Goal: Task Accomplishment & Management: Manage account settings

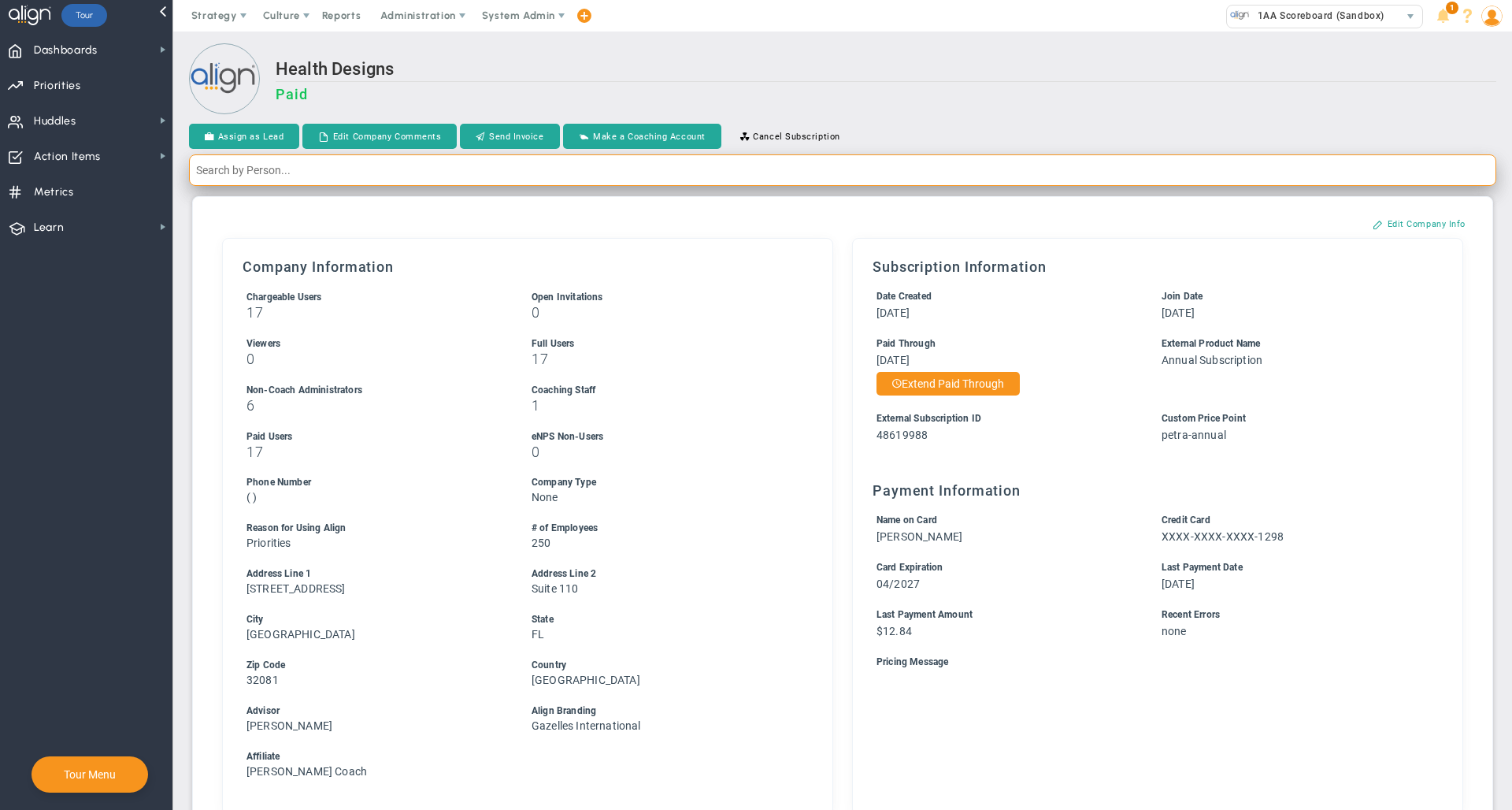
click at [573, 170] on input "text" at bounding box center [842, 170] width 1307 height 31
click at [552, 172] on input "text" at bounding box center [842, 170] width 1307 height 31
type input "[PERSON_NAME]"
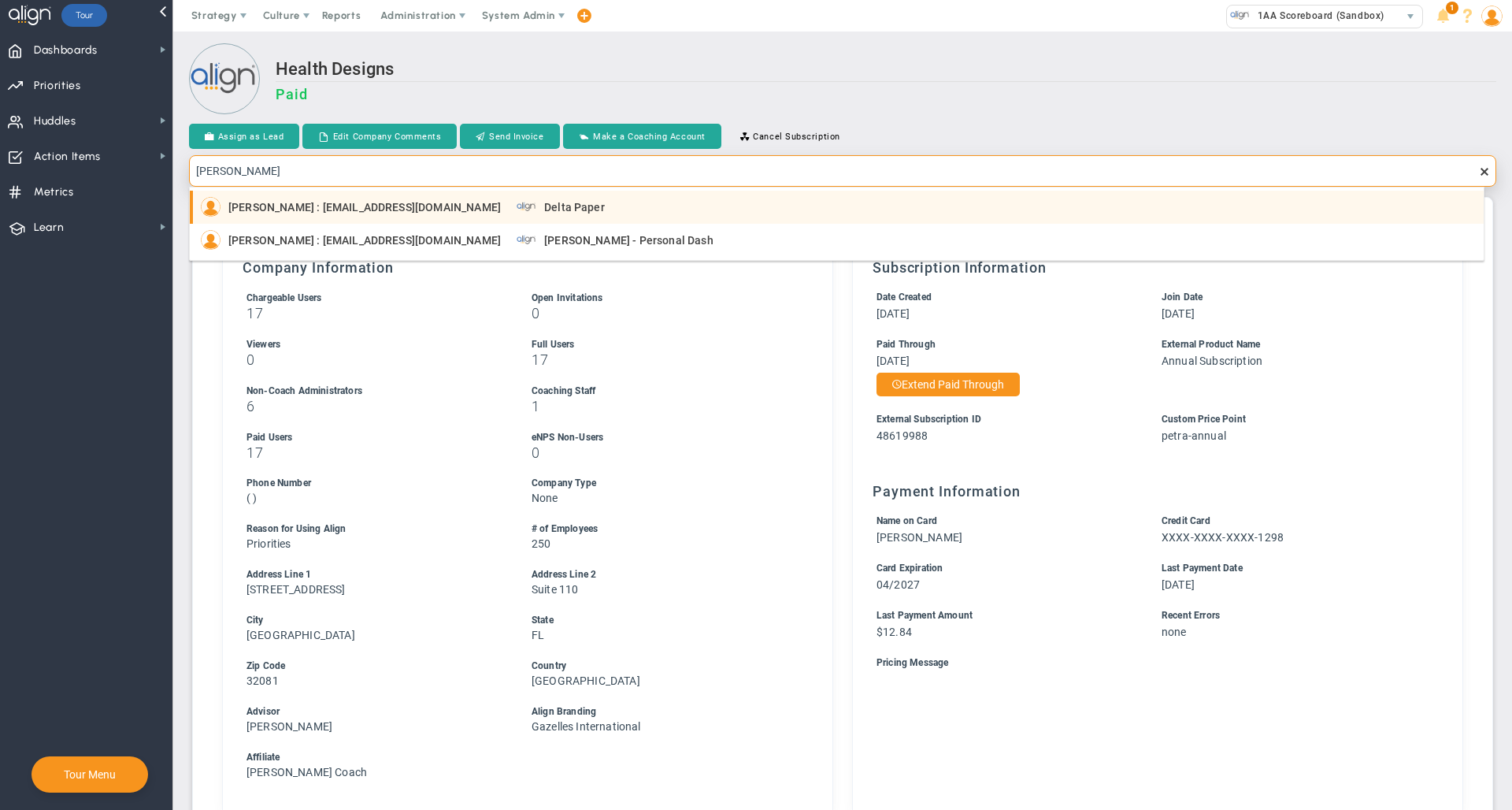
click at [366, 212] on span "[PERSON_NAME] : [EMAIL_ADDRESS][DOMAIN_NAME]" at bounding box center [364, 208] width 272 height 11
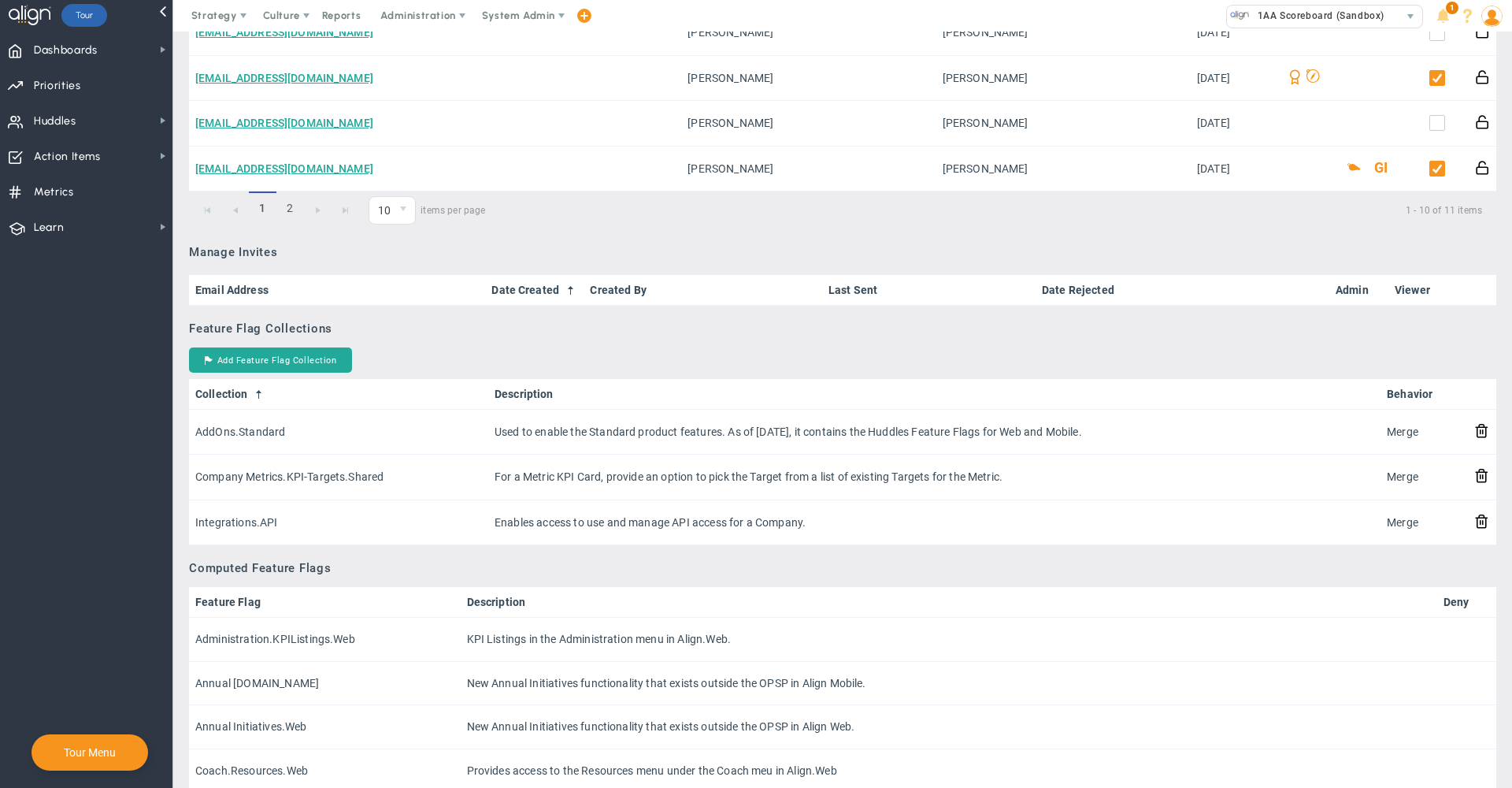
scroll to position [1326, 0]
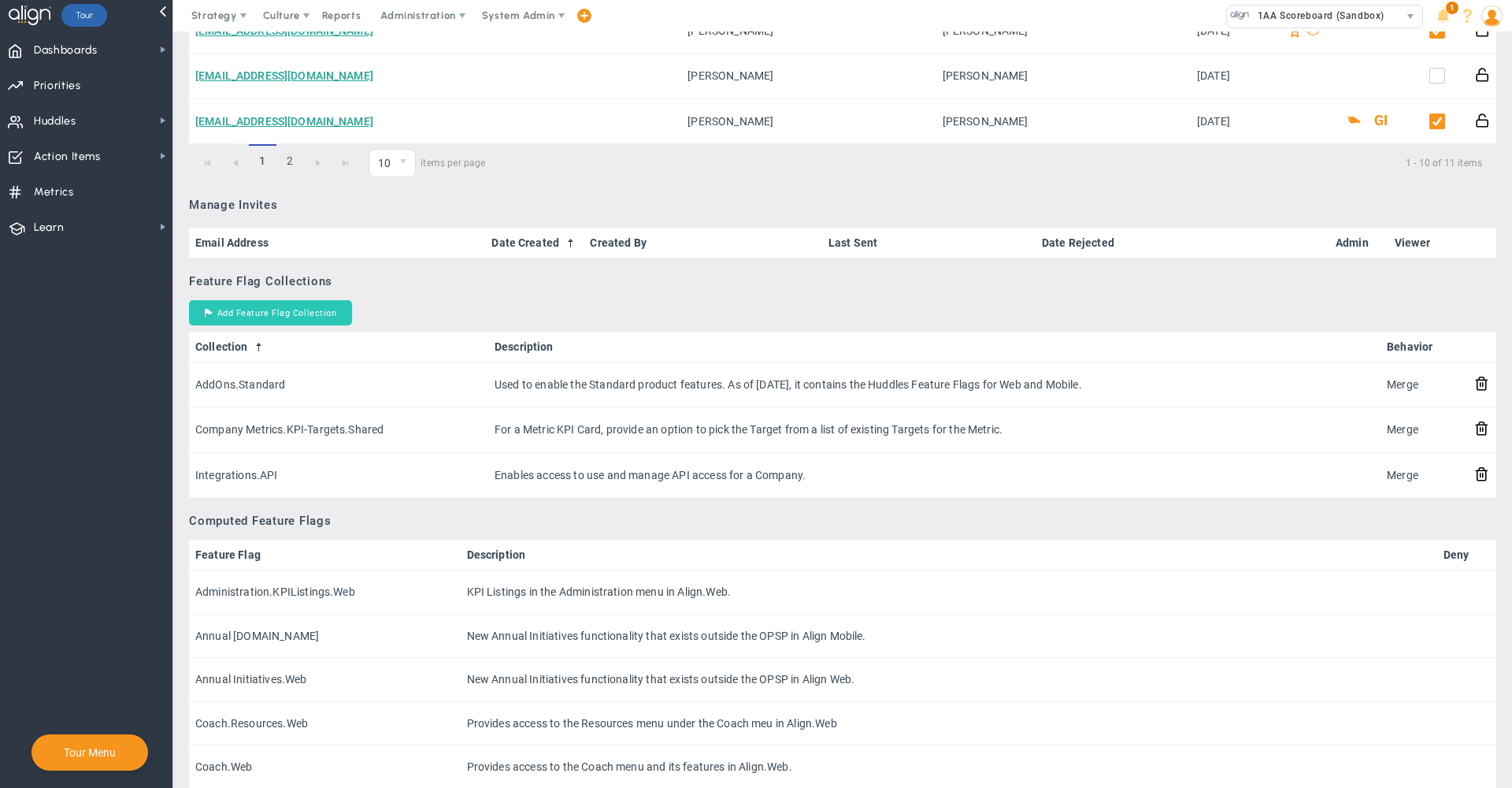
click at [263, 325] on button "Add Feature Flag Collection" at bounding box center [270, 313] width 163 height 26
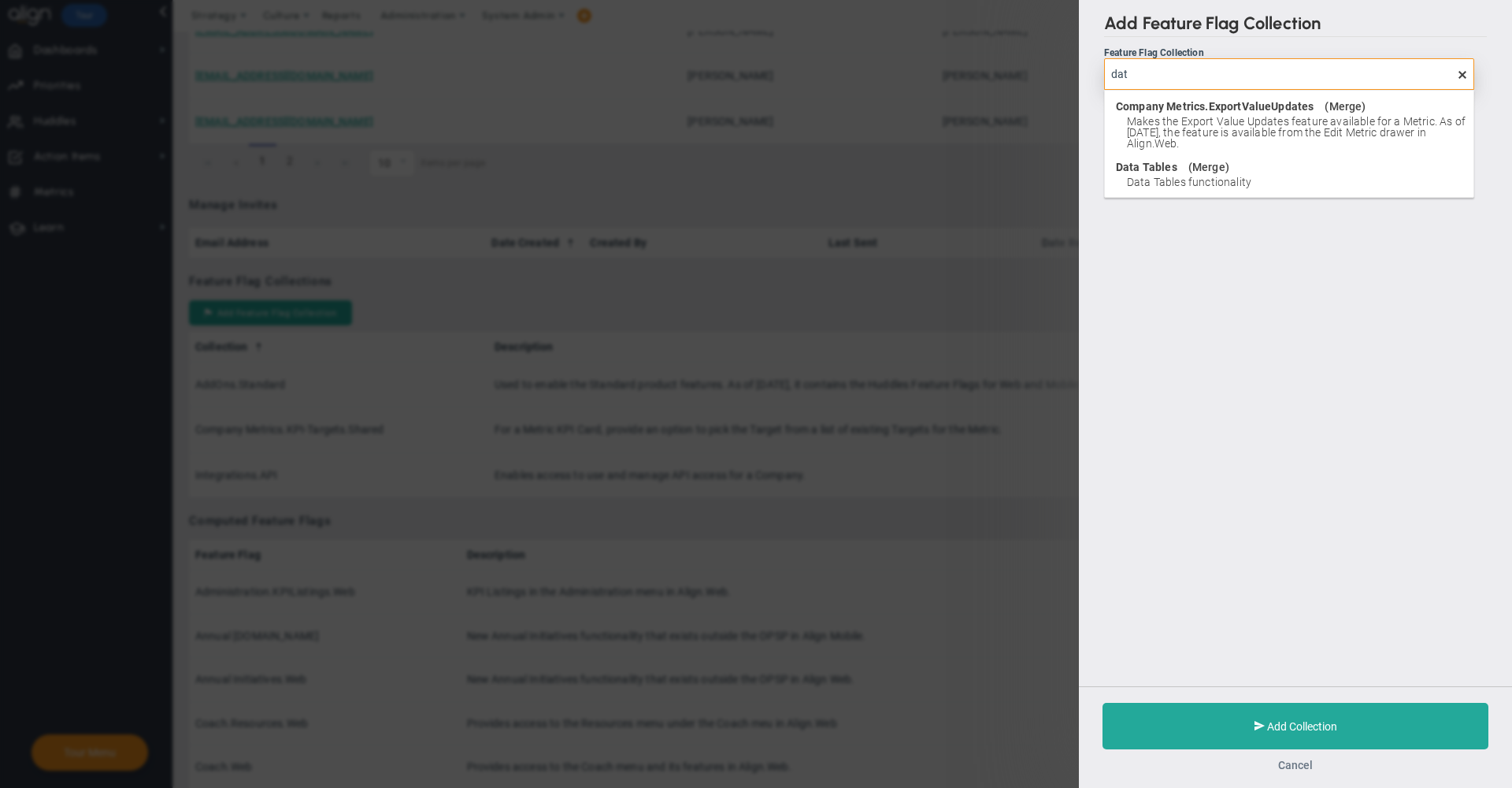
type input "dat"
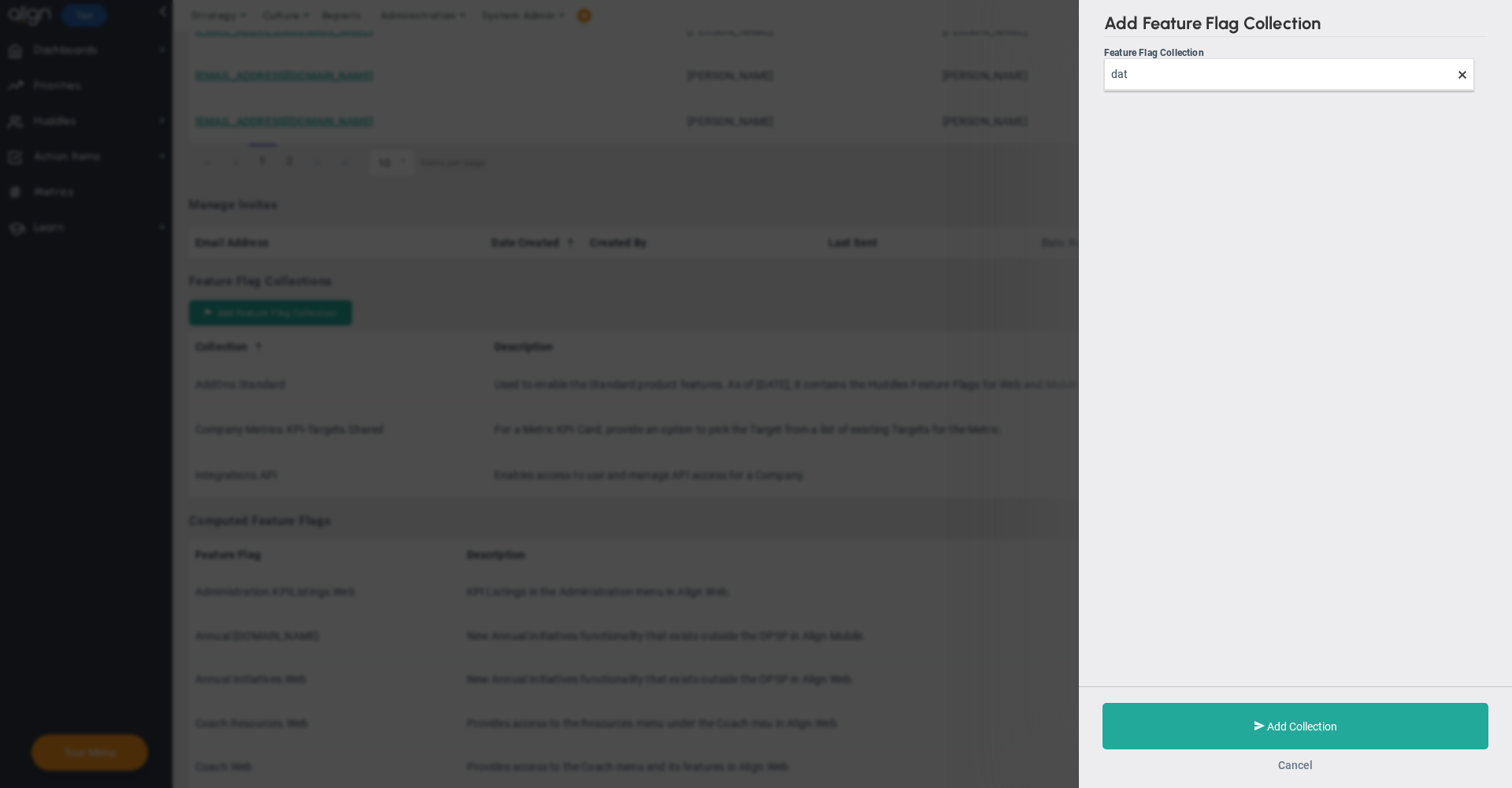
click at [1306, 766] on button "Cancel" at bounding box center [1295, 764] width 35 height 12
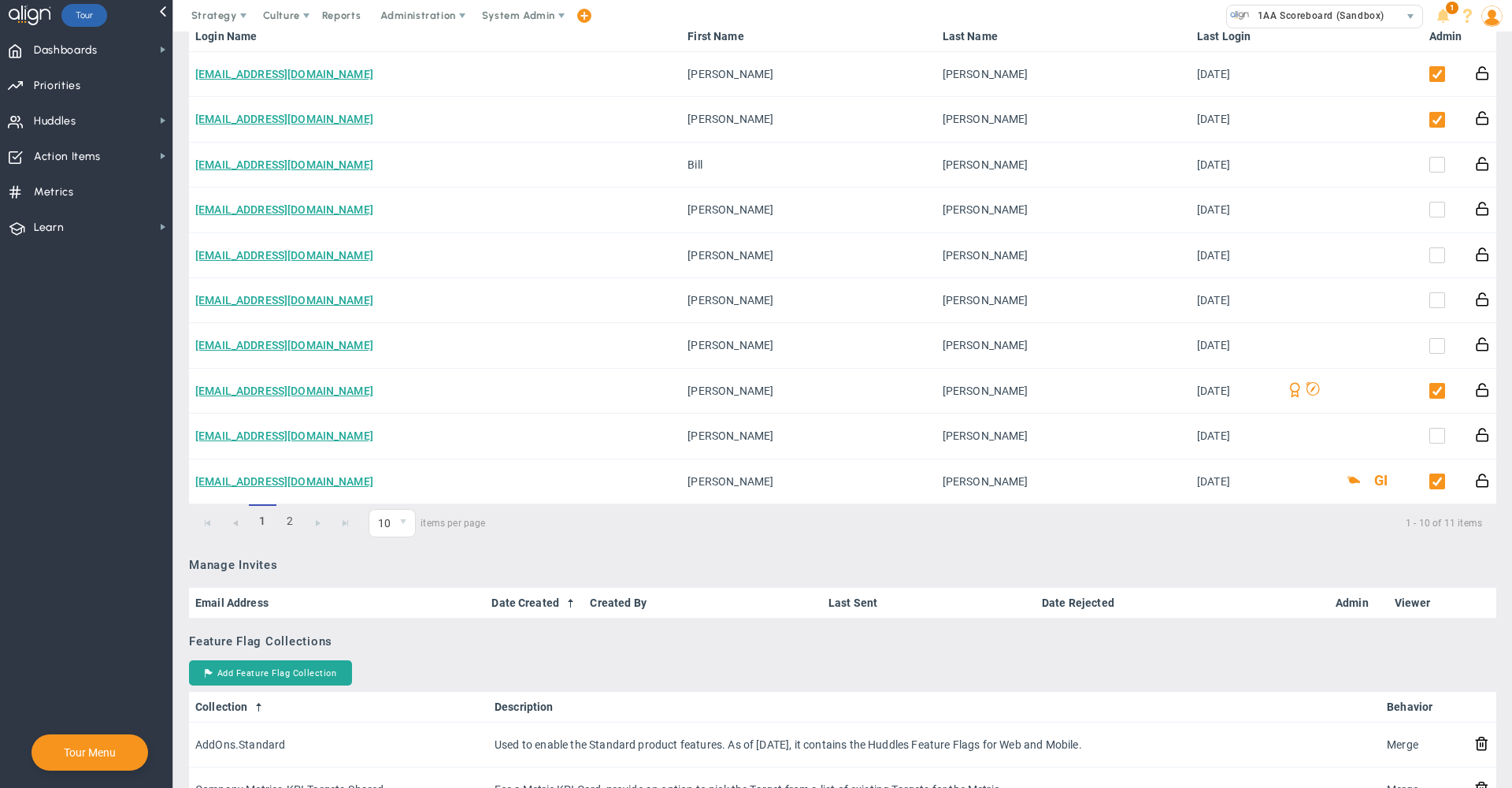
scroll to position [1278, 0]
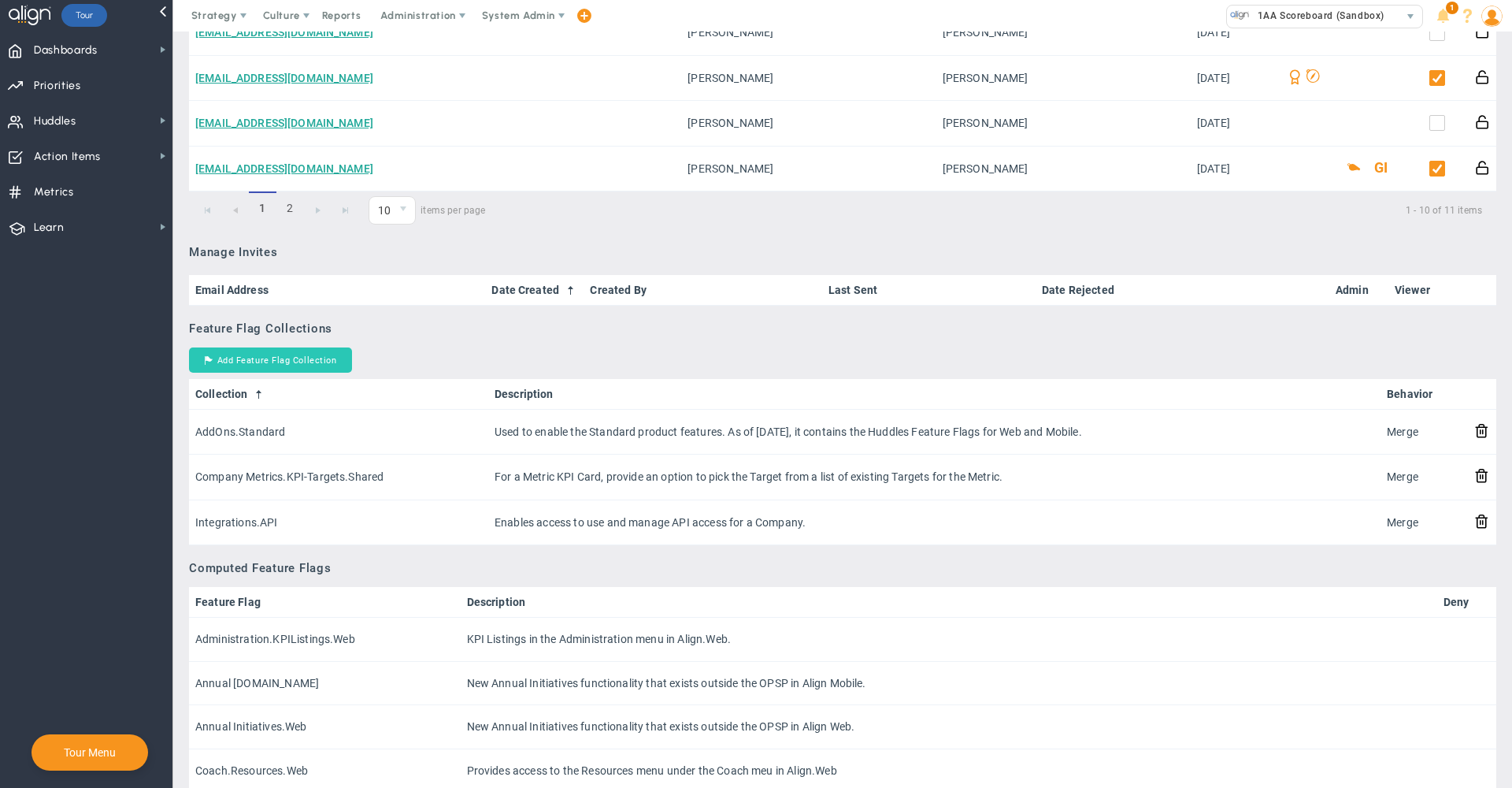
click at [302, 362] on button "Add Feature Flag Collection" at bounding box center [270, 359] width 163 height 26
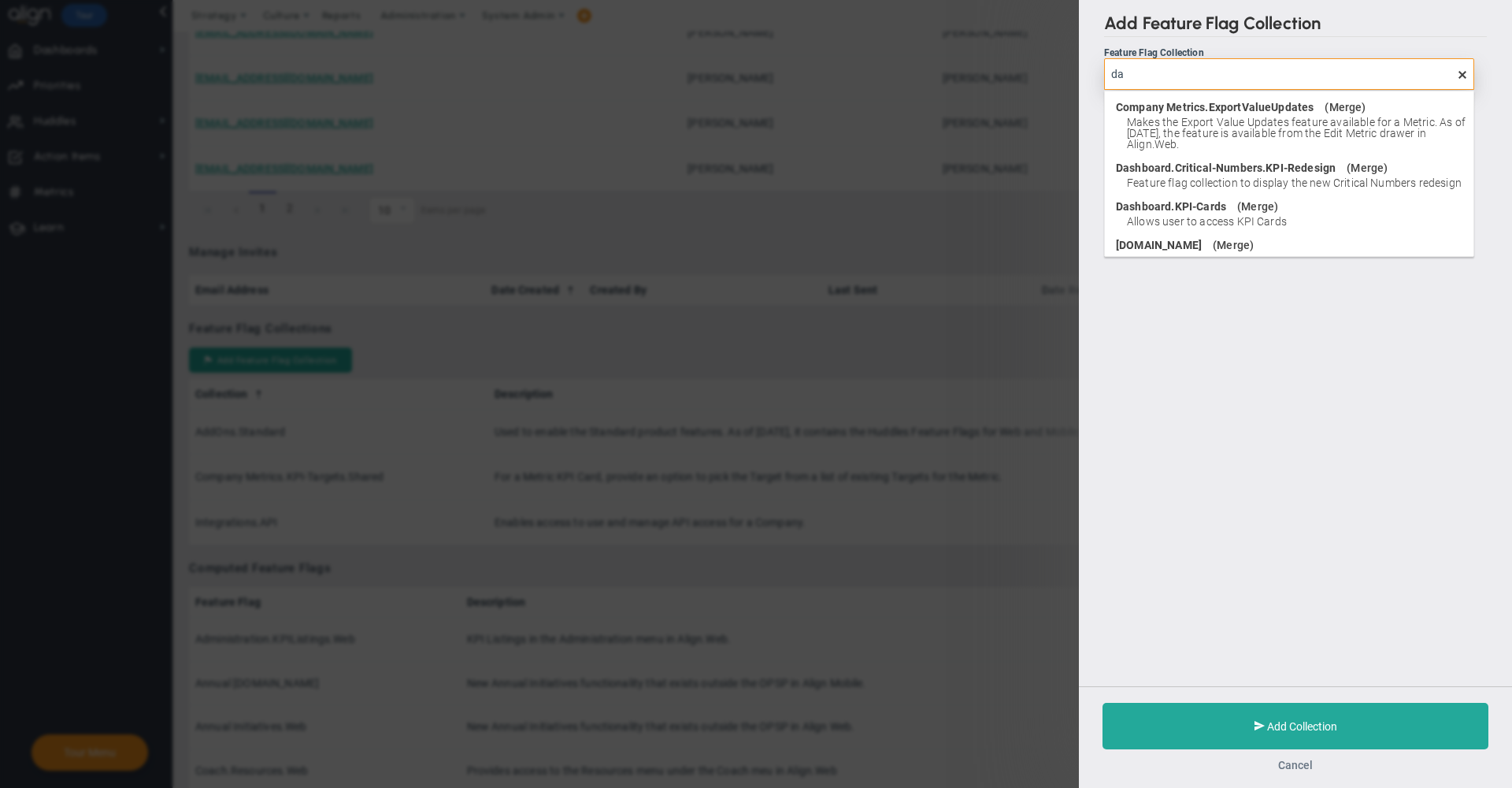
type input "da"
click at [1292, 762] on button "Cancel" at bounding box center [1295, 764] width 35 height 12
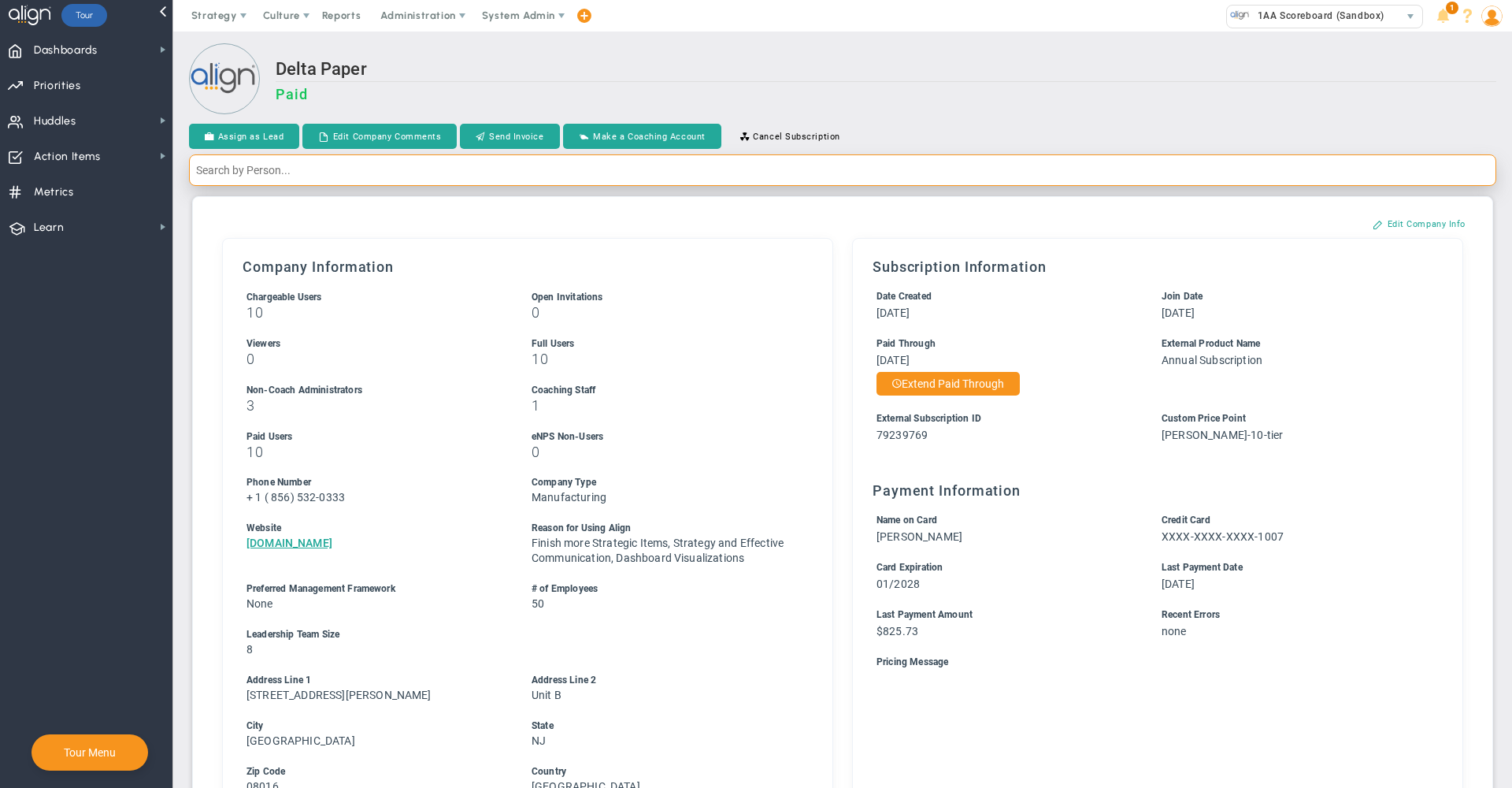
click at [1093, 172] on input "text" at bounding box center [842, 170] width 1307 height 31
type input "[PERSON_NAME]"
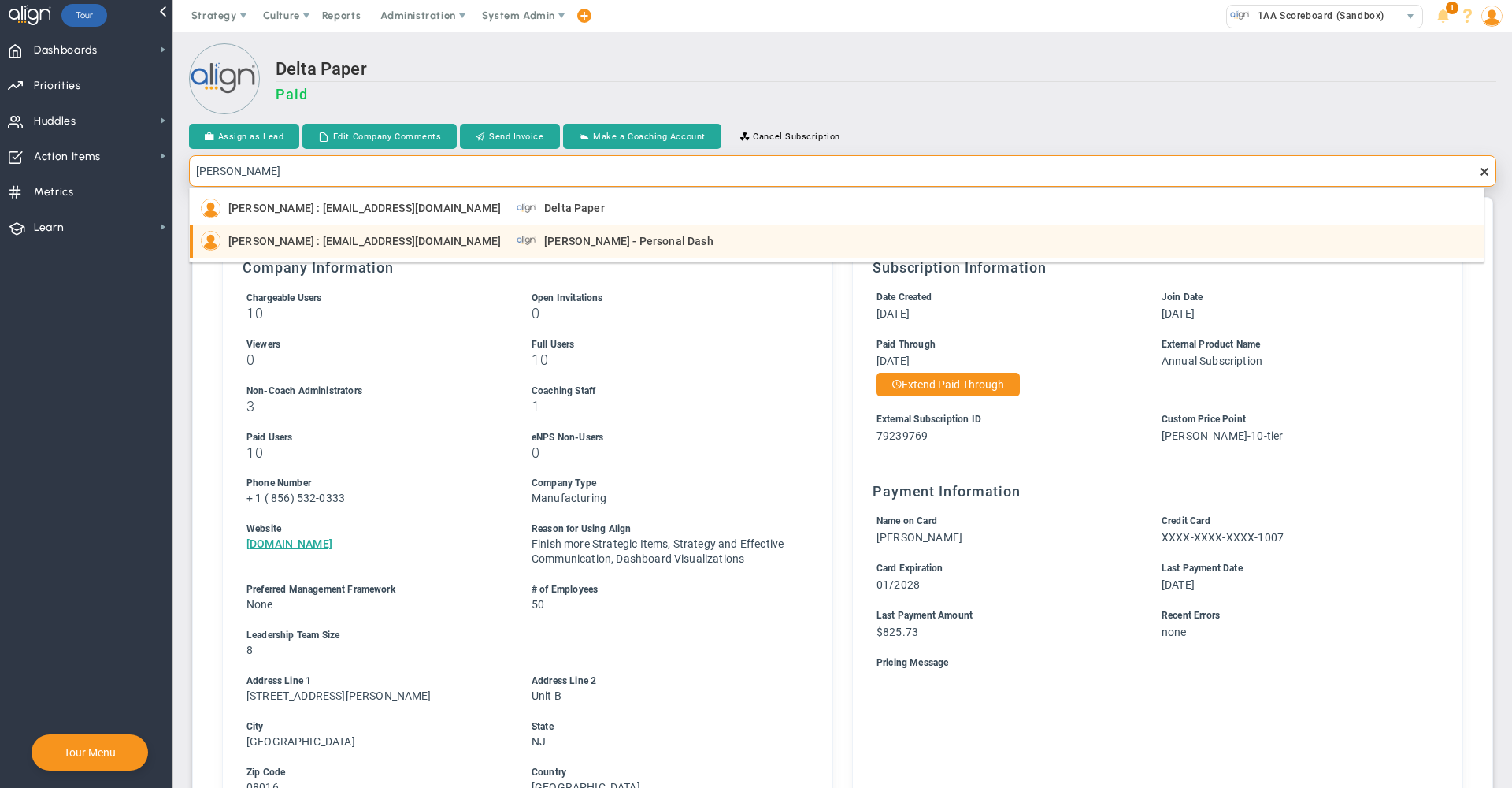
click at [585, 241] on span "[PERSON_NAME] - Personal Dash" at bounding box center [628, 241] width 170 height 11
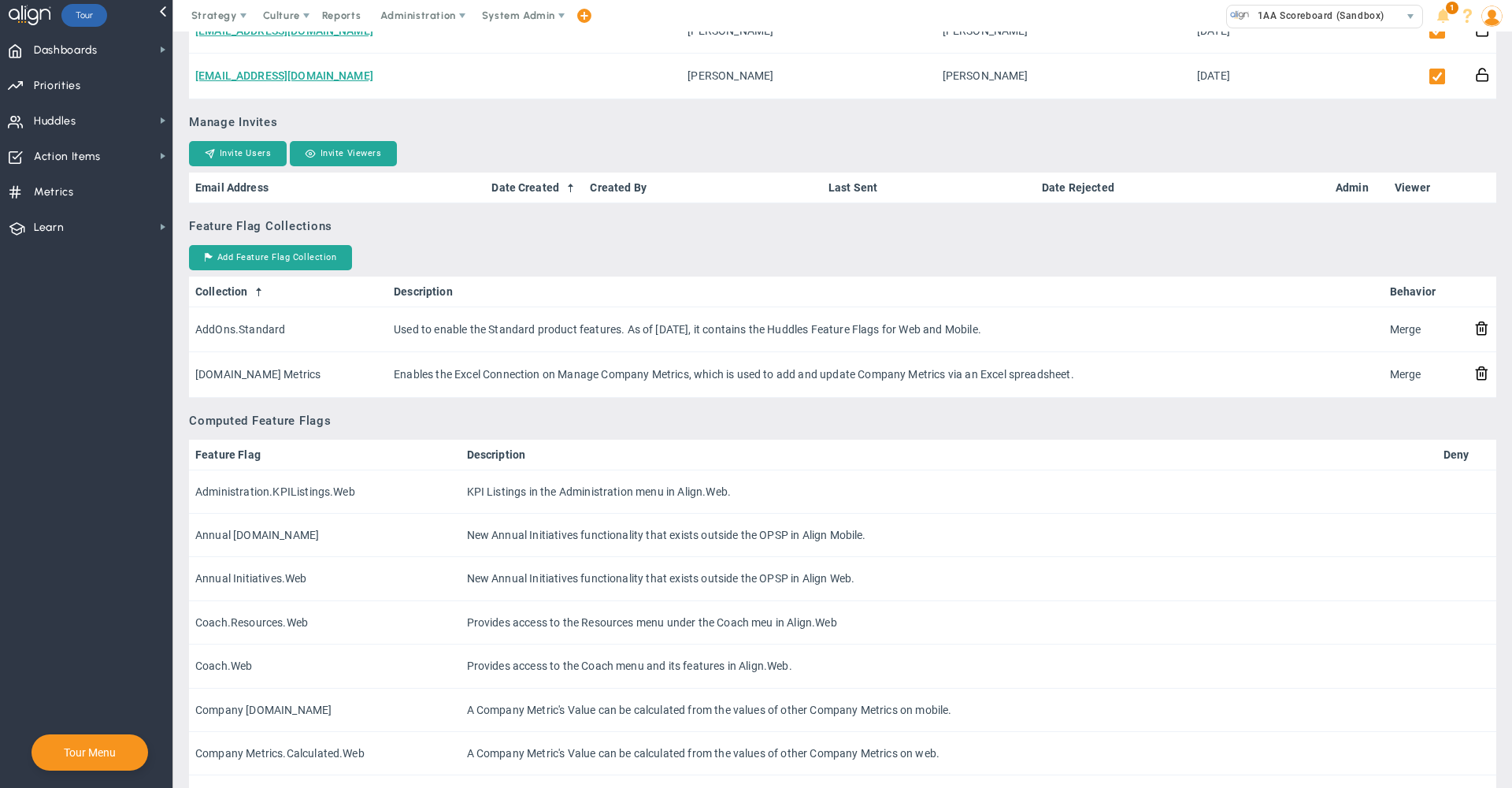
scroll to position [861, 0]
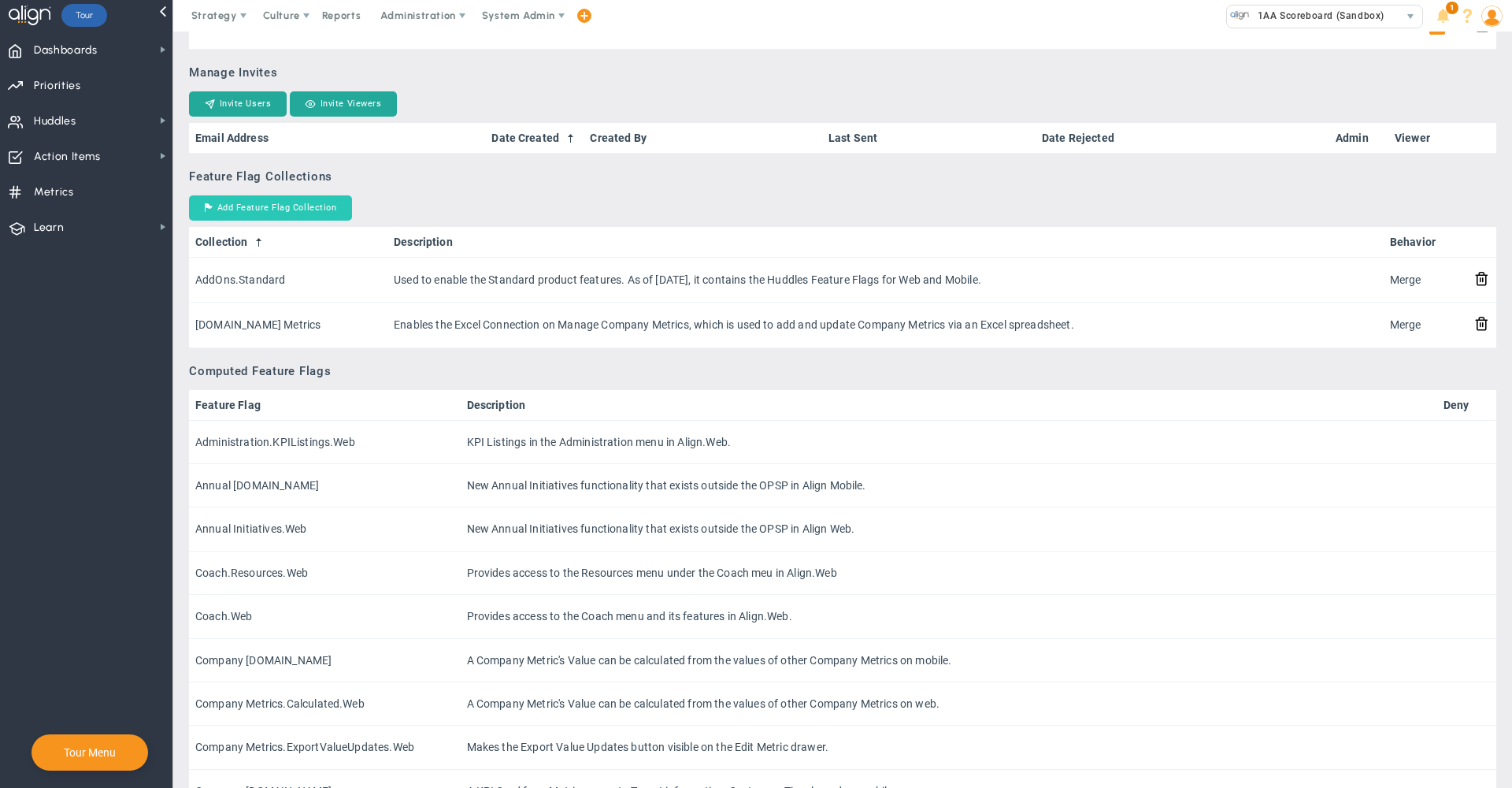
click at [299, 212] on button "Add Feature Flag Collection" at bounding box center [270, 208] width 163 height 26
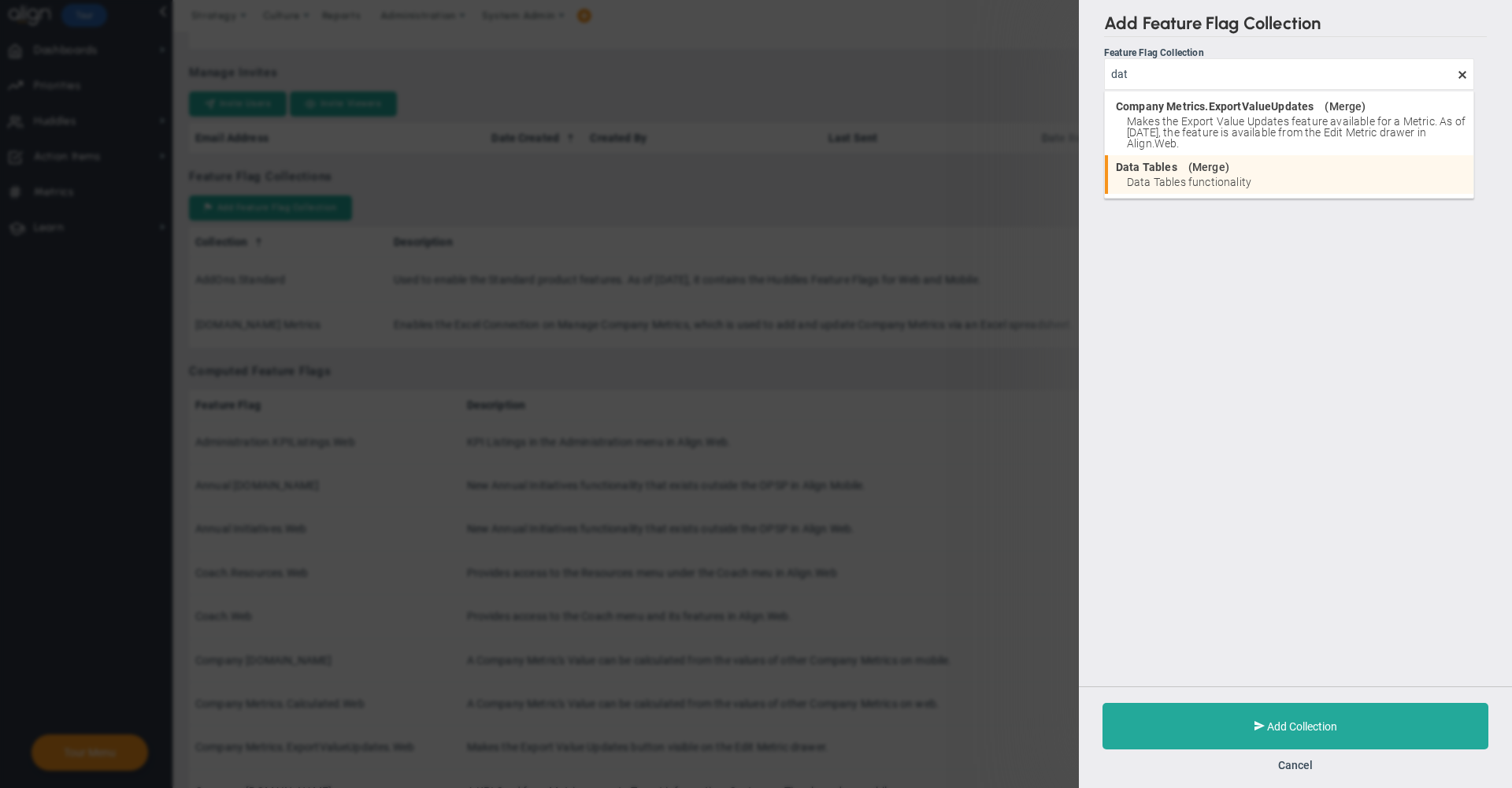
click at [1214, 167] on span "Merge" at bounding box center [1209, 167] width 33 height 11
type input "Data Tables"
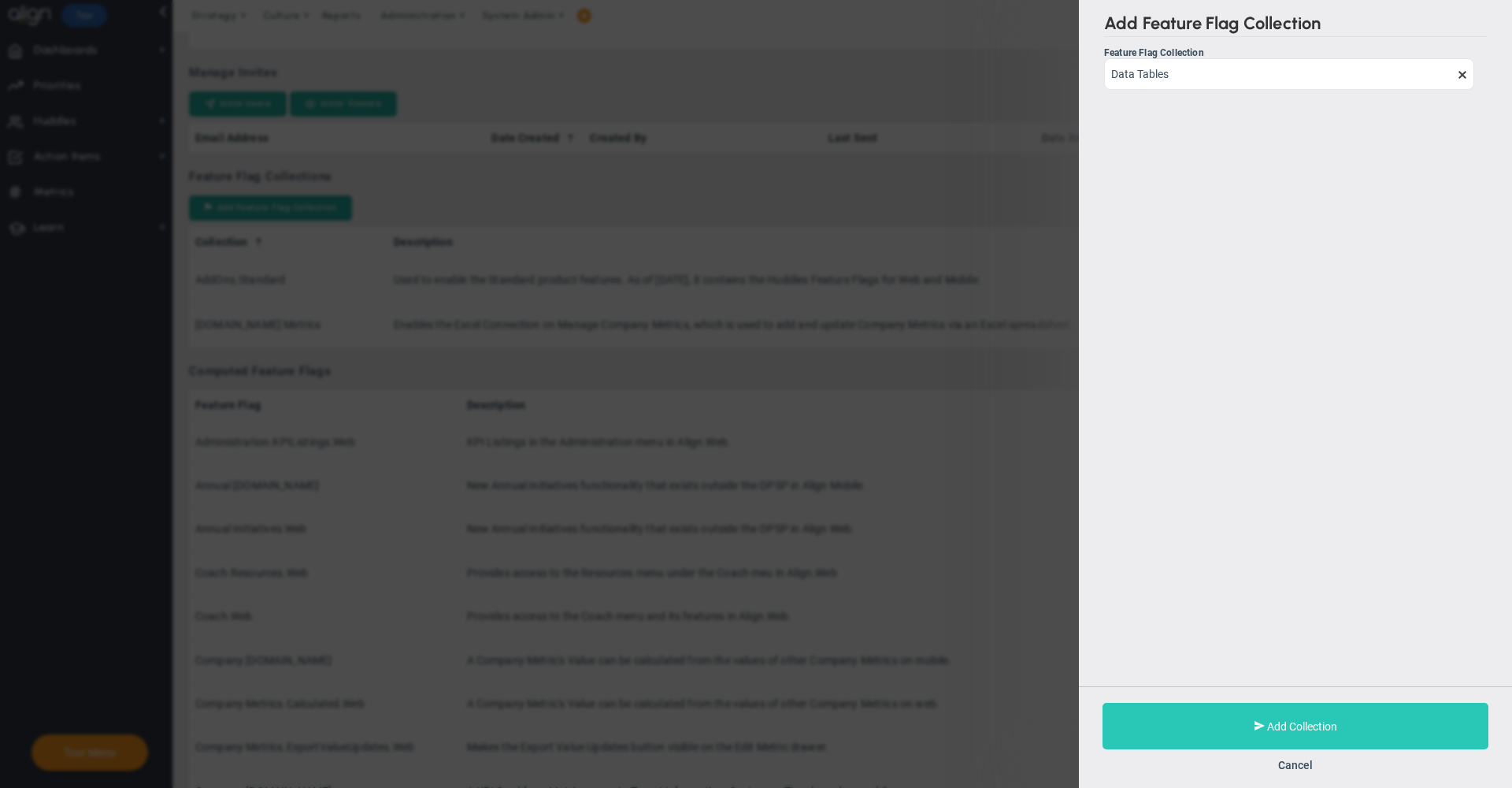
click at [1207, 715] on button "Add Collection" at bounding box center [1295, 725] width 386 height 46
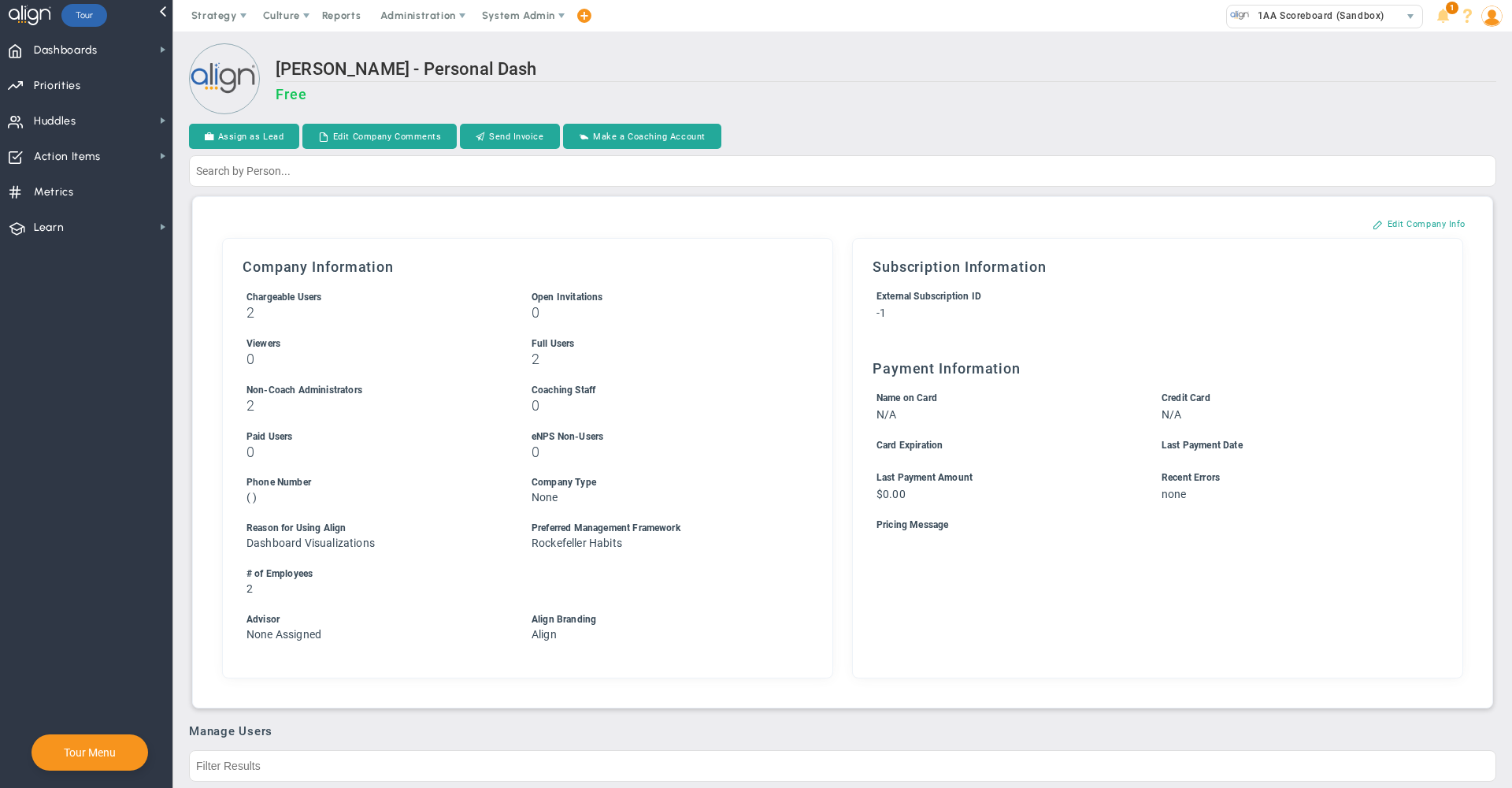
click at [942, 97] on h3 "Free" at bounding box center [886, 94] width 1221 height 16
click at [1065, 91] on h3 "Free" at bounding box center [886, 94] width 1221 height 16
click at [996, 88] on h3 "Free" at bounding box center [886, 94] width 1221 height 16
click at [885, 81] on h2 "[PERSON_NAME] - Personal Dash" at bounding box center [886, 70] width 1221 height 23
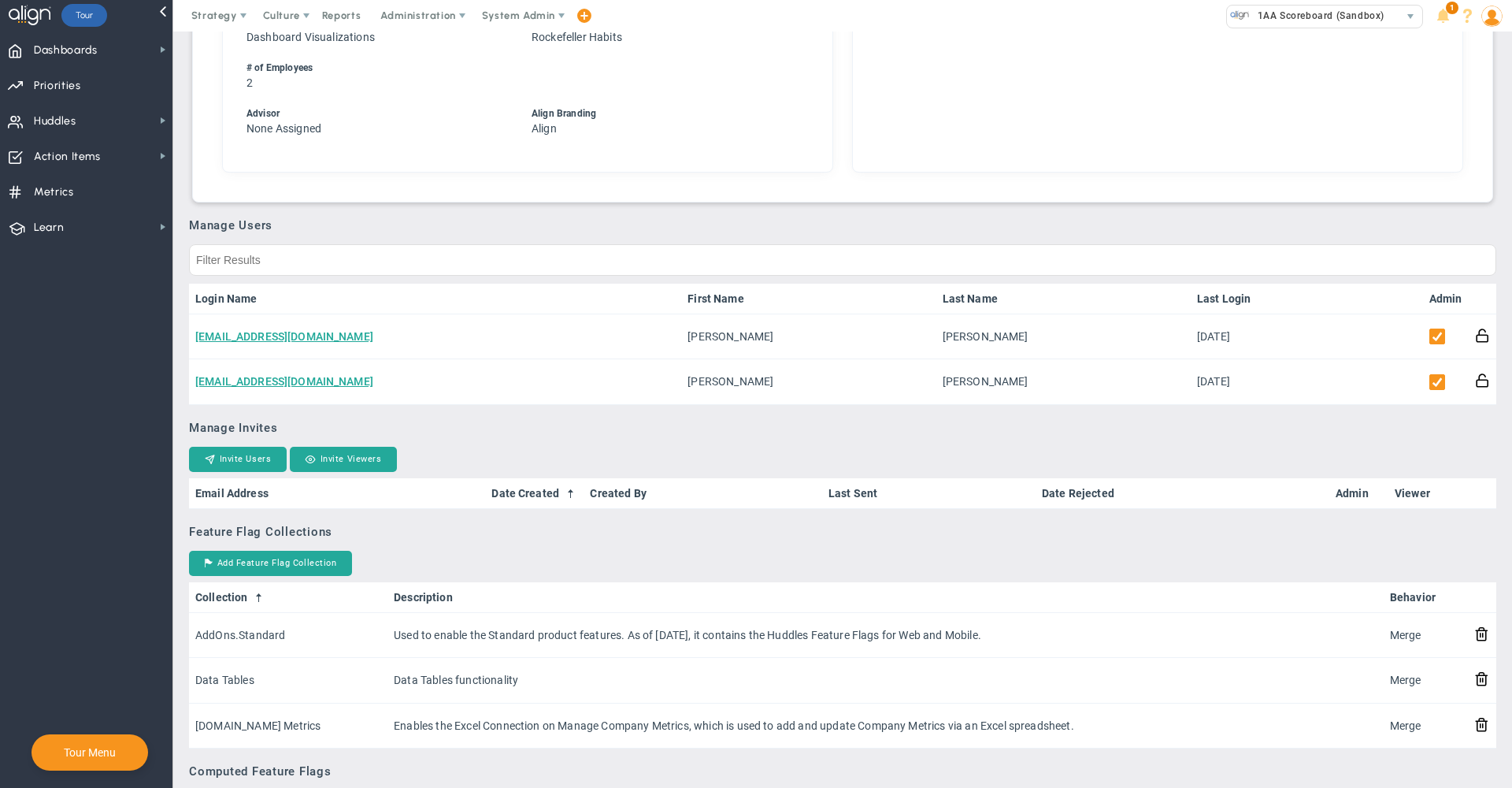
scroll to position [568, 0]
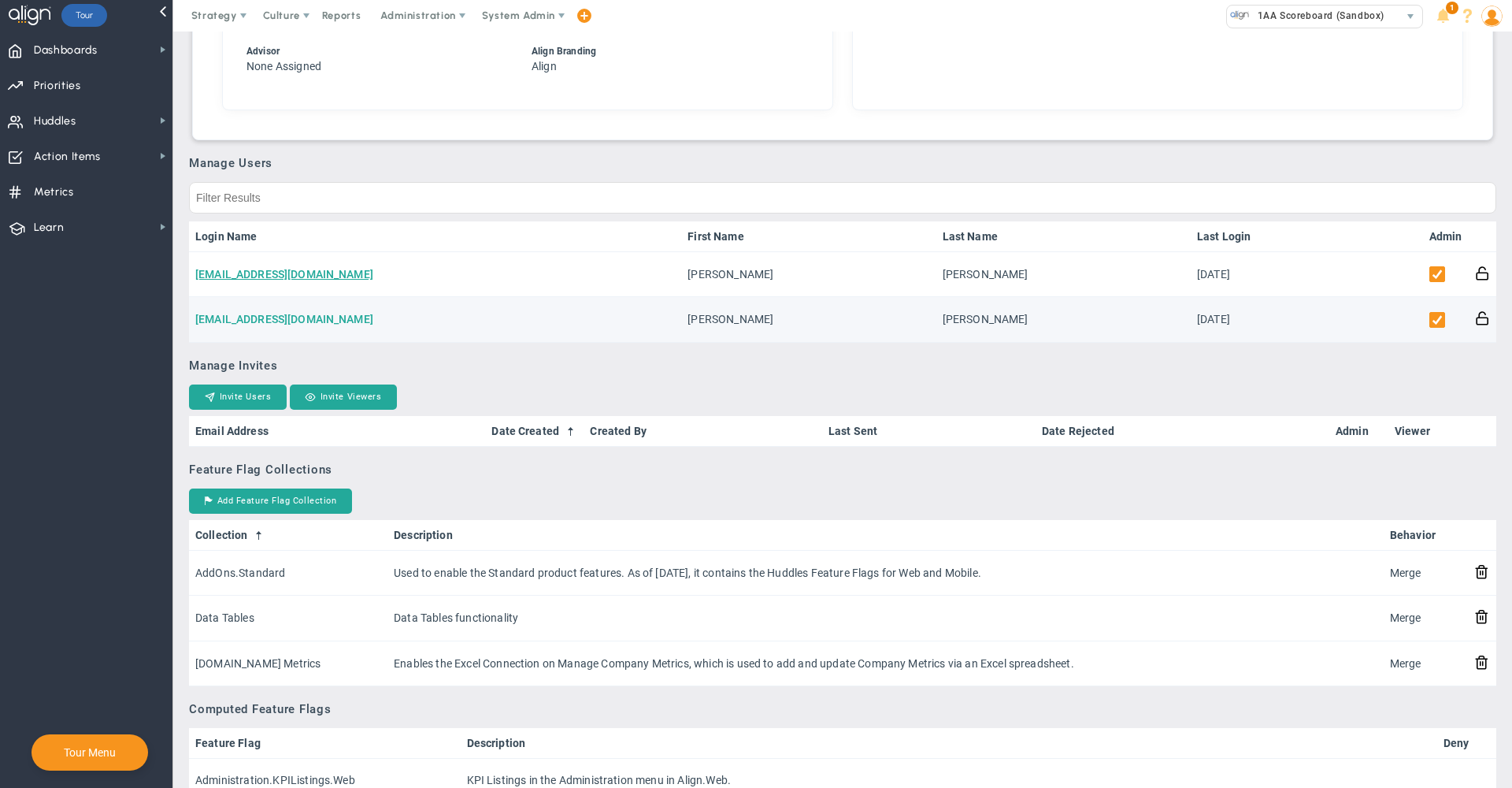
click at [293, 317] on link "[EMAIL_ADDRESS][DOMAIN_NAME]" at bounding box center [284, 319] width 178 height 12
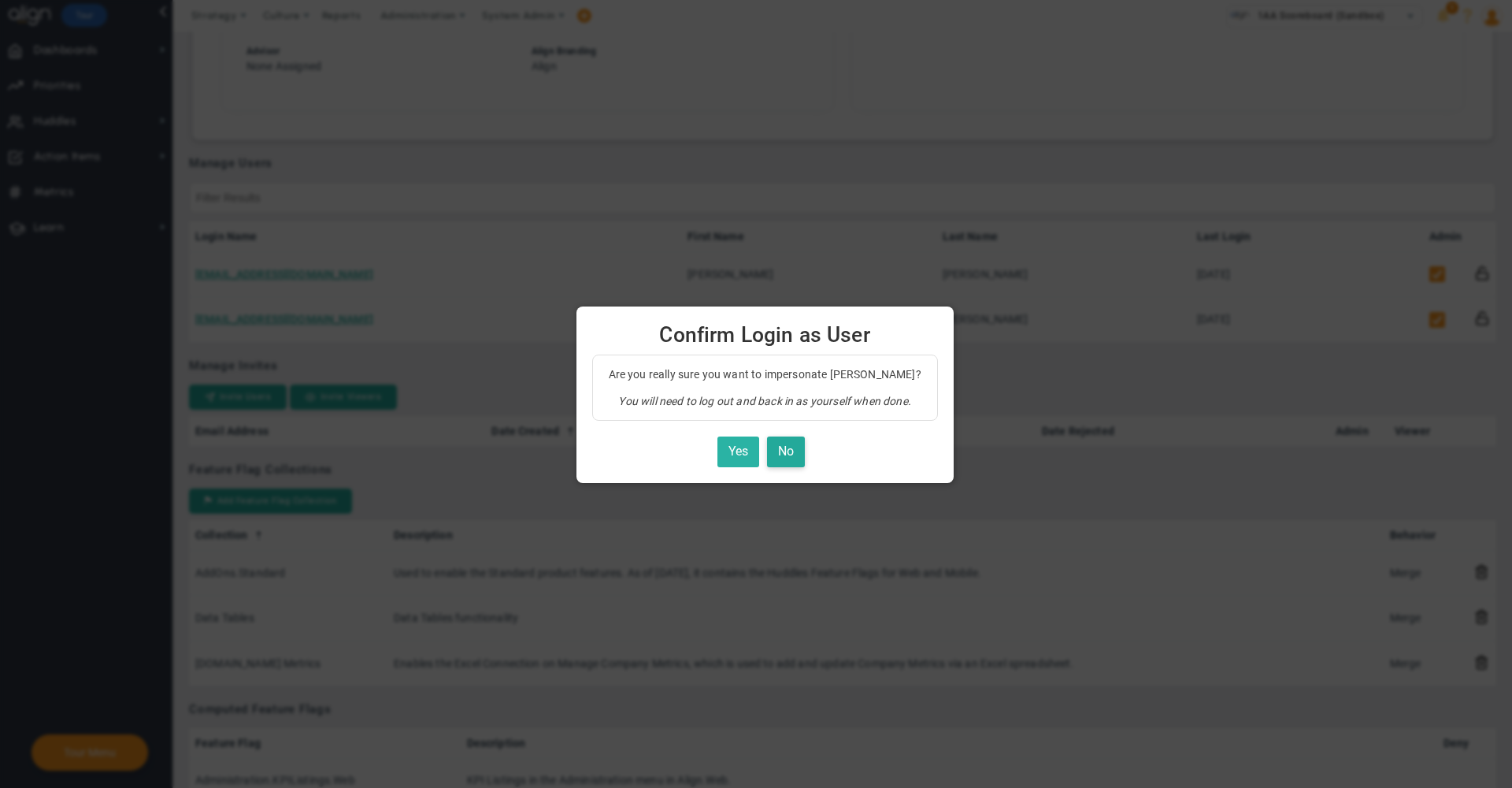
click at [718, 453] on button "Yes" at bounding box center [738, 451] width 42 height 30
